Goal: Use online tool/utility: Use online tool/utility

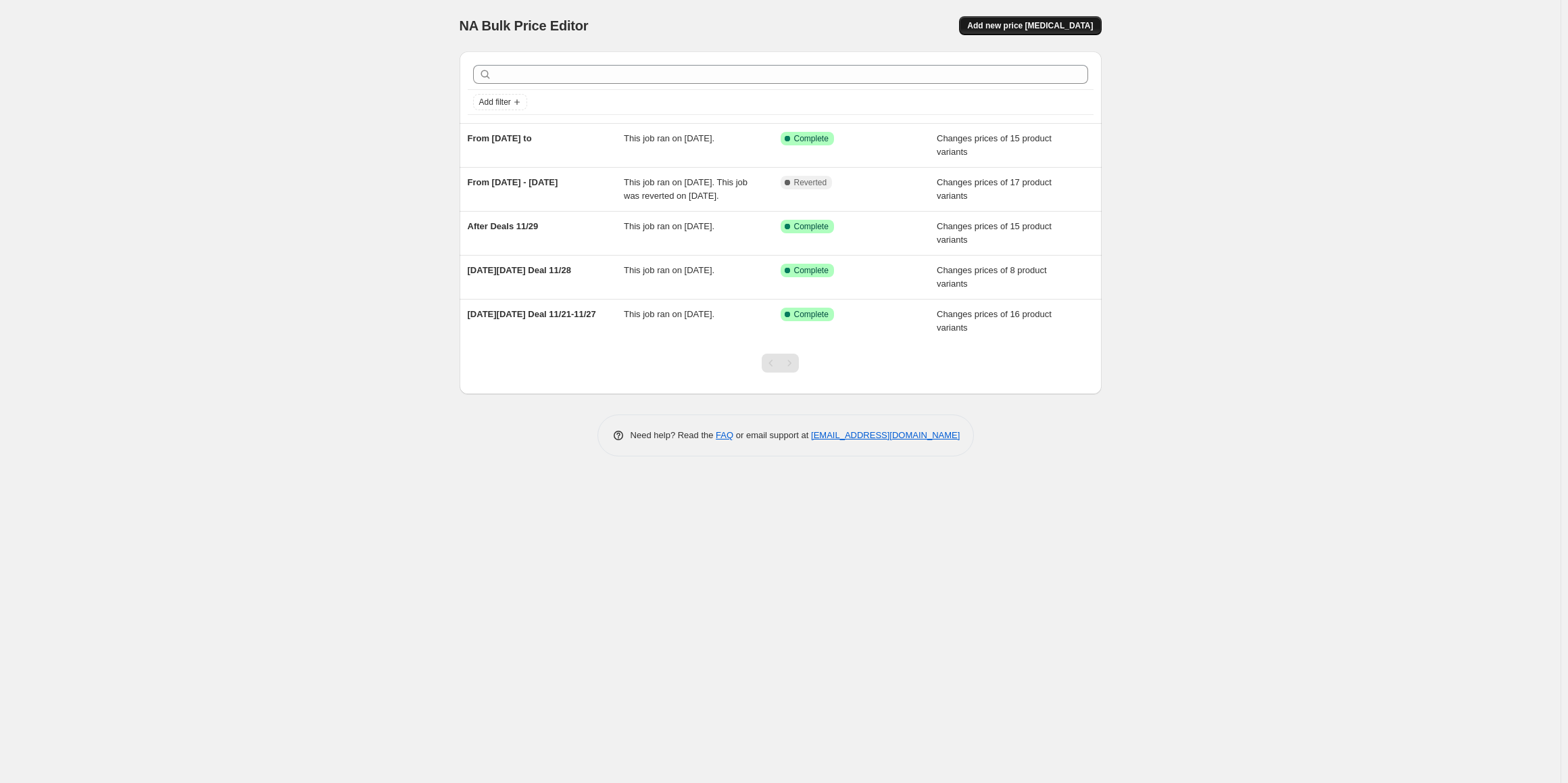
click at [1029, 28] on span "Add new price [MEDICAL_DATA]" at bounding box center [1030, 26] width 126 height 11
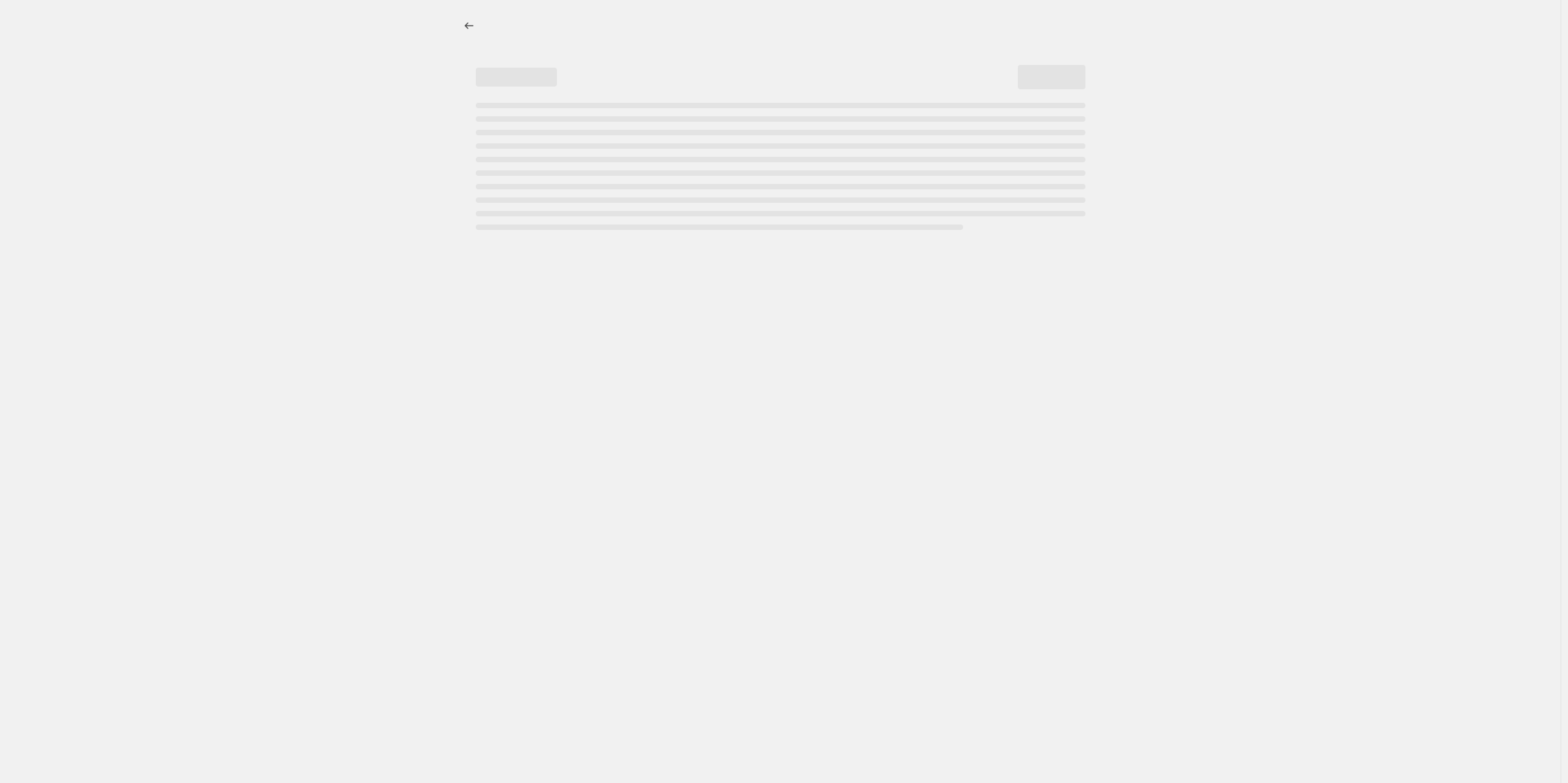
select select "percentage"
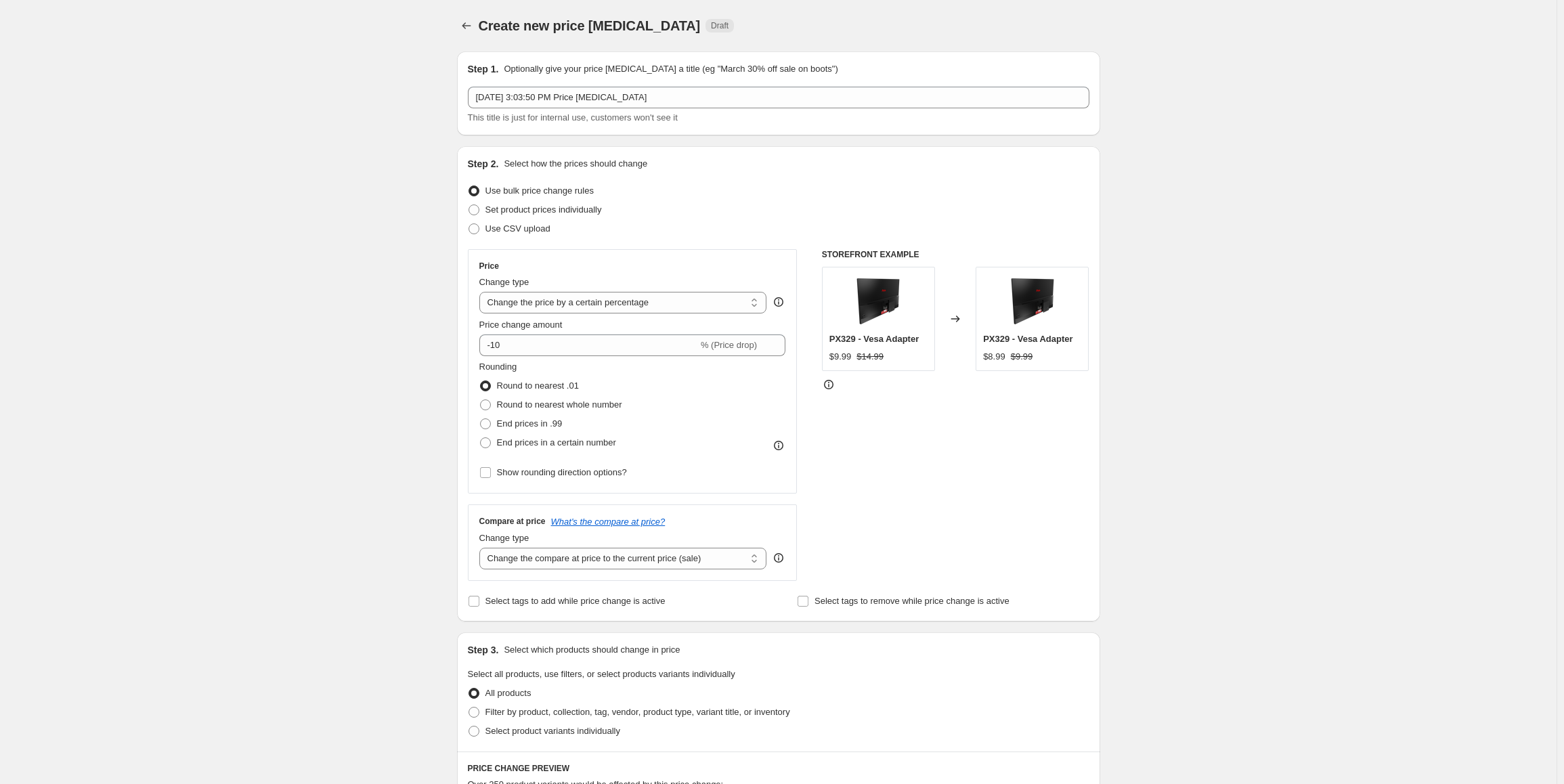
click at [267, 398] on div "Create new price [MEDICAL_DATA]. This page is ready Create new price [MEDICAL_D…" at bounding box center [778, 658] width 1557 height 1317
